Goal: Information Seeking & Learning: Learn about a topic

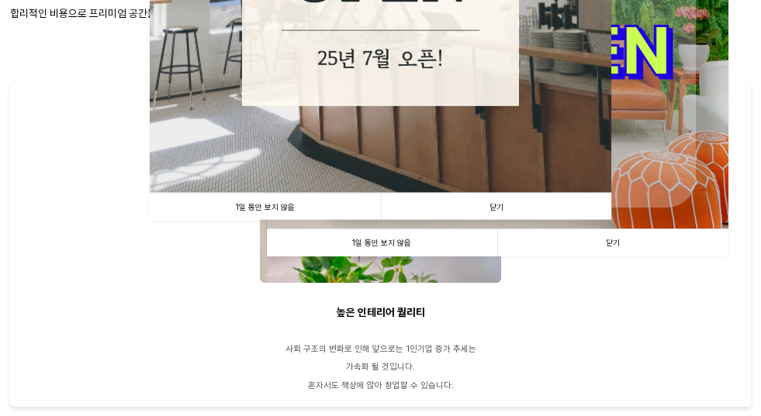
scroll to position [388, 0]
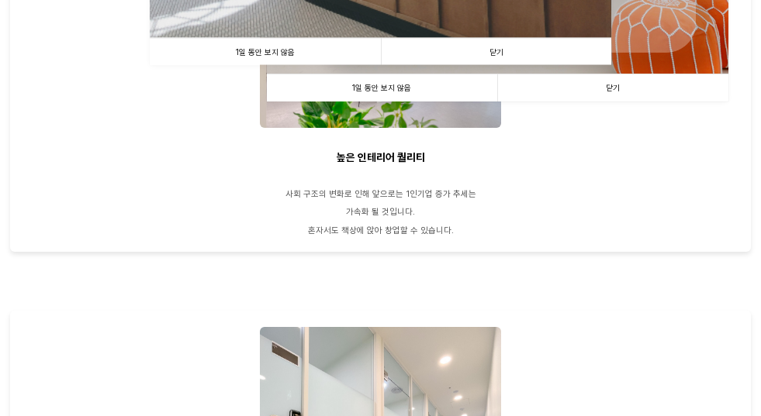
click at [504, 65] on link "닫기" at bounding box center [496, 51] width 231 height 27
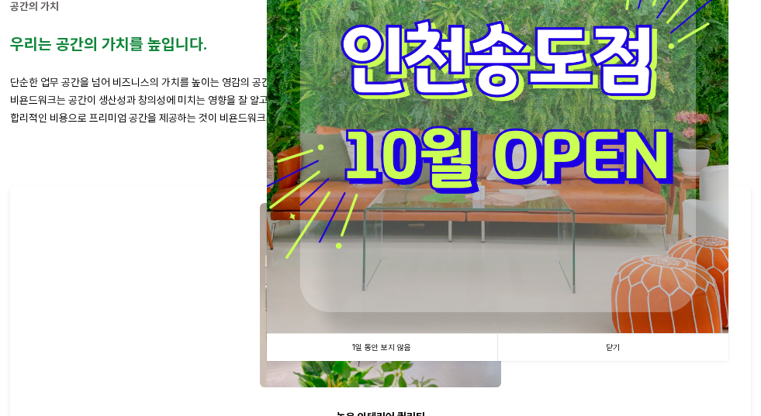
scroll to position [155, 0]
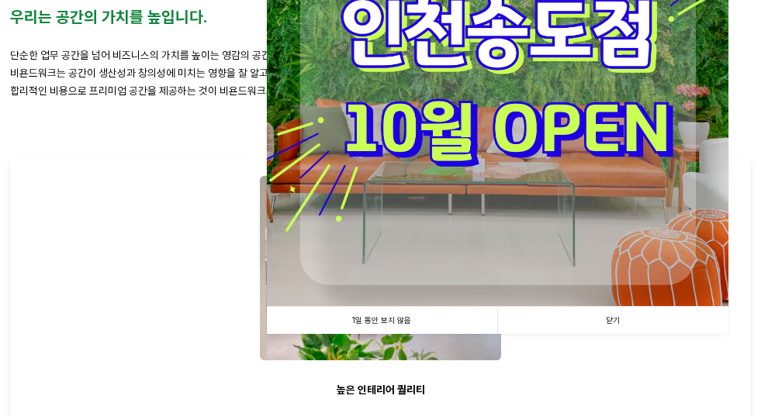
click at [610, 321] on link "닫기" at bounding box center [612, 320] width 231 height 27
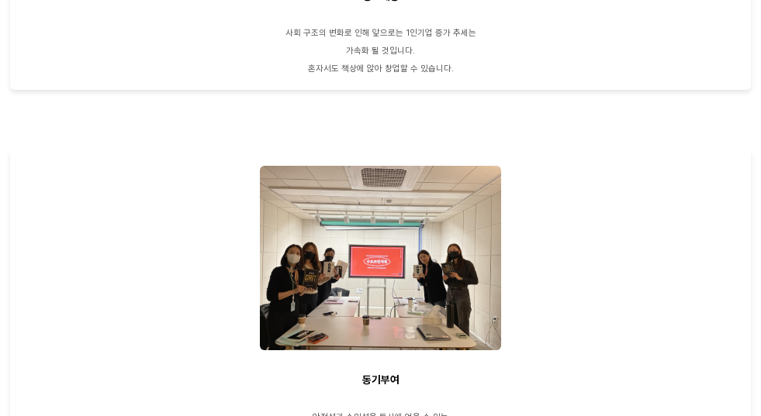
scroll to position [1939, 0]
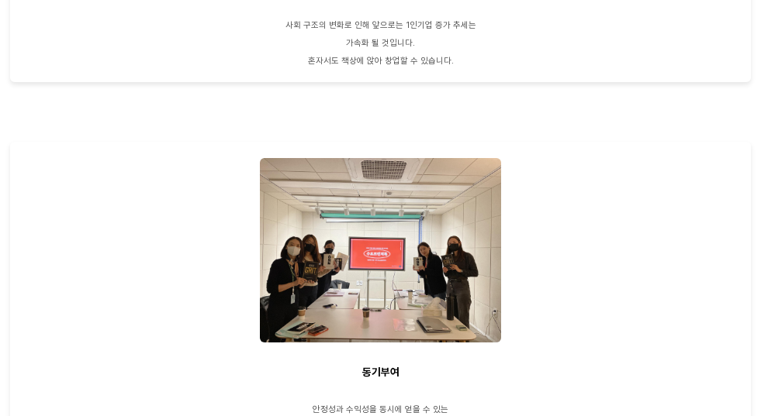
click at [0, 0] on span "비욘드캠퍼스란?" at bounding box center [0, 0] width 0 height 0
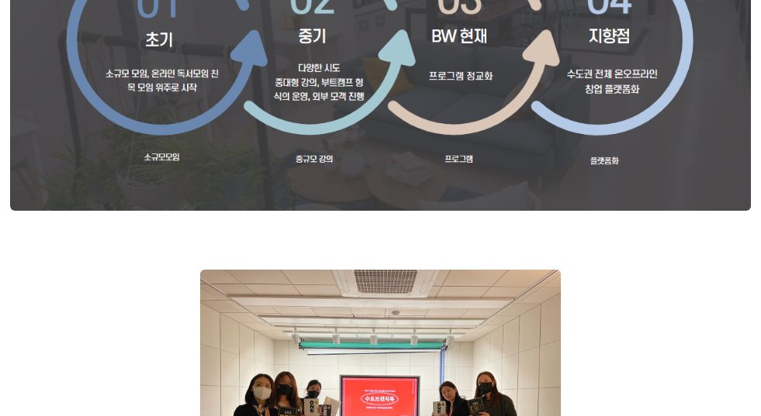
scroll to position [1318, 0]
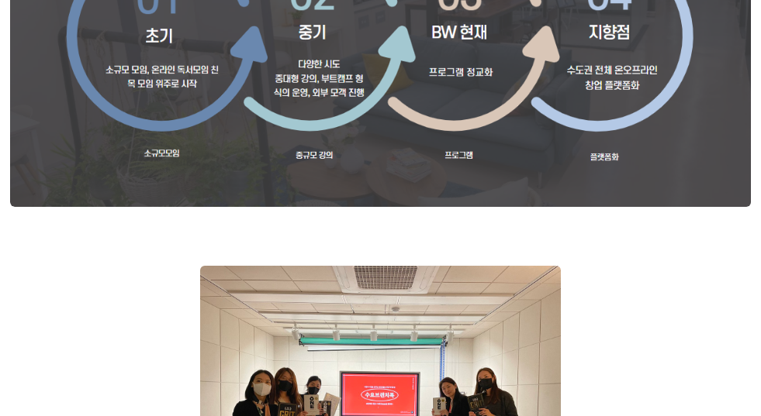
click at [0, 0] on link "비상주사무실" at bounding box center [0, 0] width 0 height 0
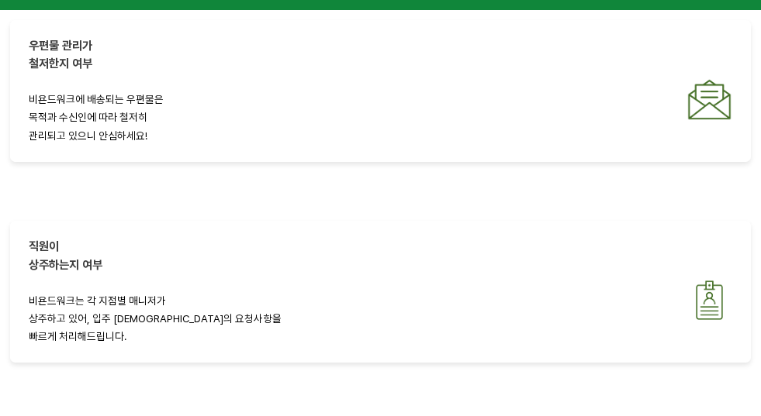
scroll to position [3257, 0]
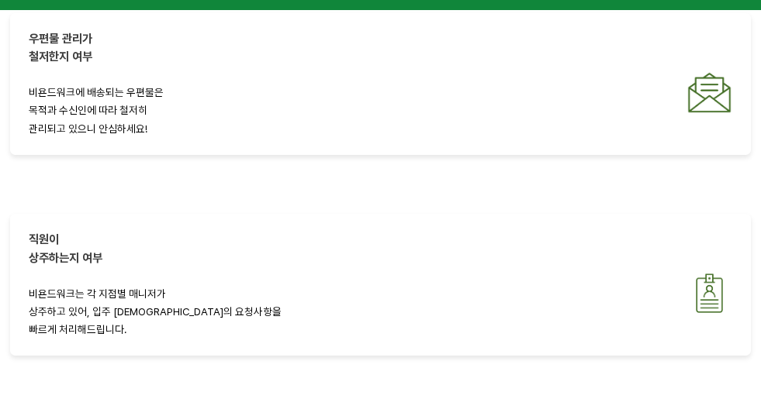
click at [0, 0] on span "가맹안내" at bounding box center [0, 0] width 0 height 0
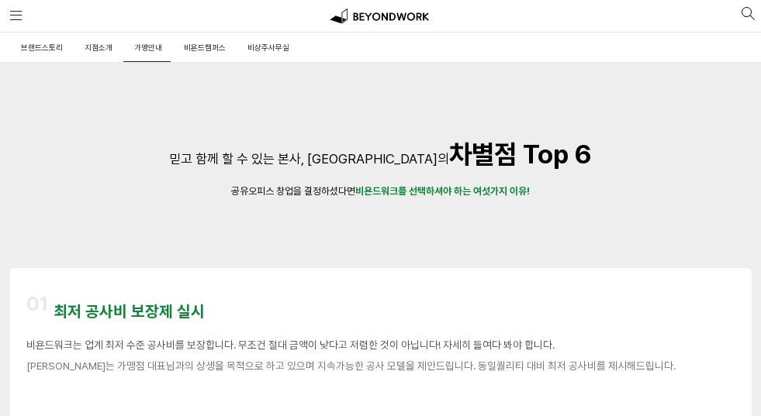
click at [0, 0] on span "창업비용&절차" at bounding box center [0, 0] width 0 height 0
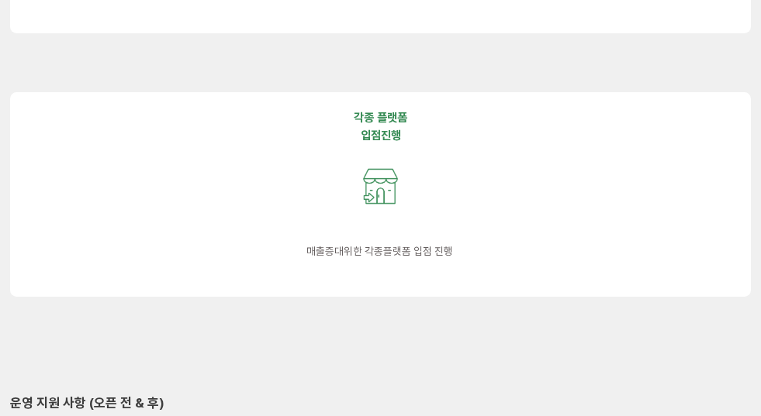
scroll to position [3180, 0]
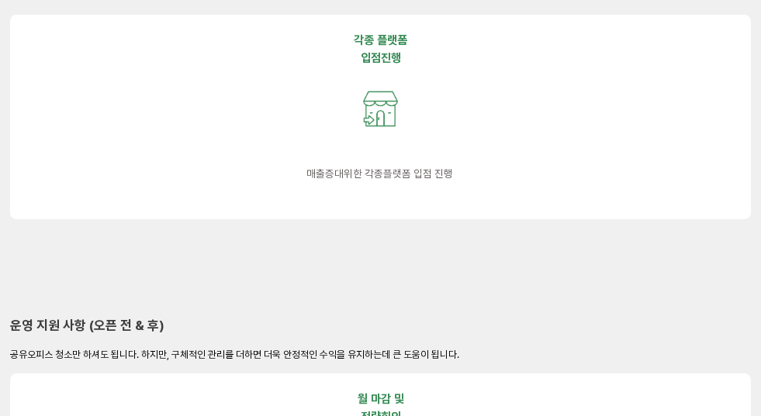
scroll to position [3257, 0]
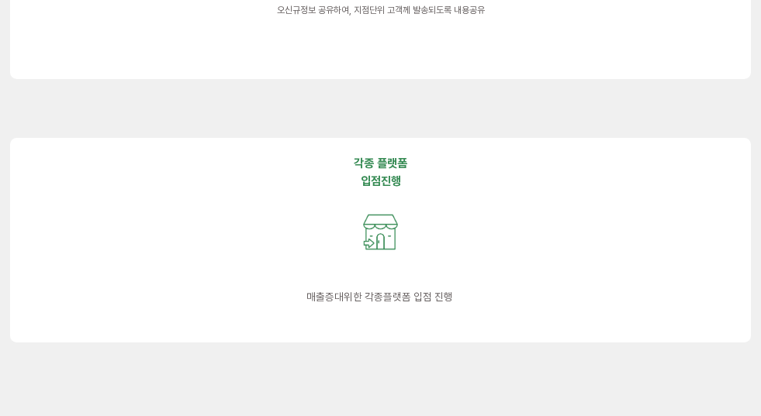
scroll to position [3102, 0]
